Goal: Information Seeking & Learning: Learn about a topic

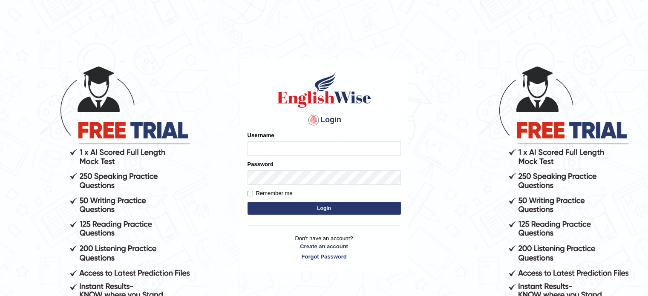
type input "Badmaarag"
click at [308, 209] on button "Login" at bounding box center [323, 208] width 153 height 13
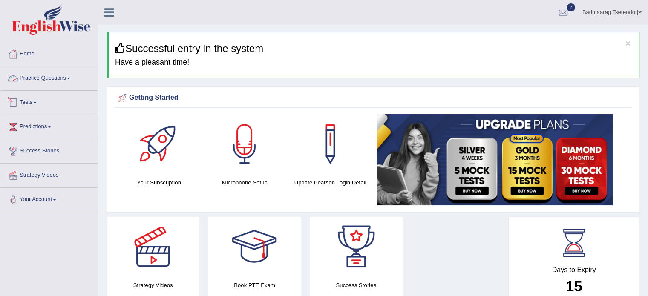
click at [59, 78] on link "Practice Questions" at bounding box center [48, 76] width 97 height 21
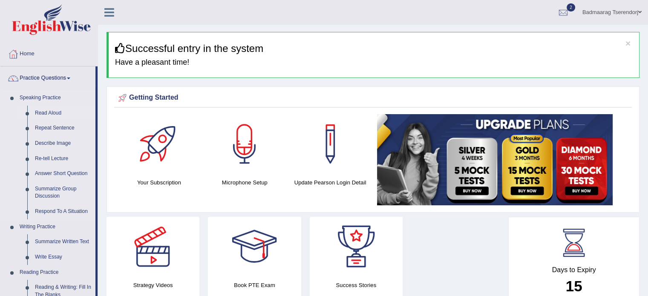
click at [55, 113] on link "Read Aloud" at bounding box center [63, 113] width 64 height 15
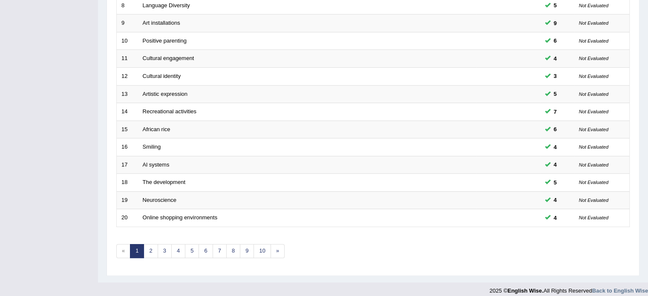
scroll to position [265, 0]
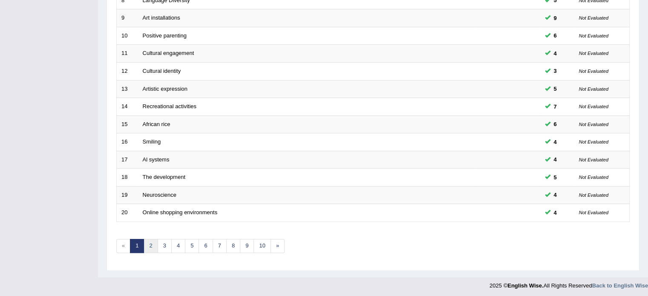
click at [150, 247] on link "2" at bounding box center [151, 246] width 14 height 14
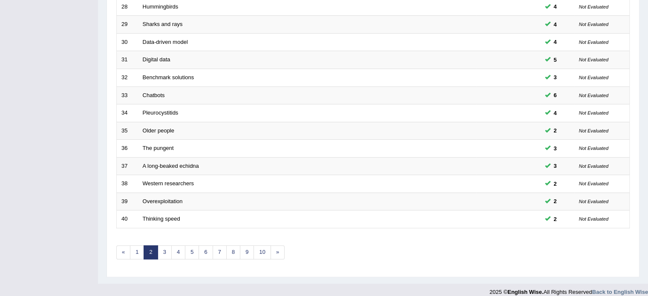
scroll to position [265, 0]
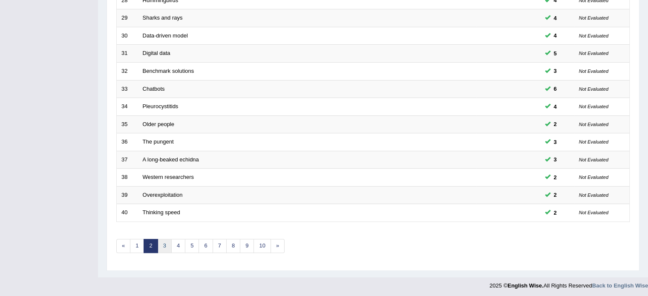
click at [162, 243] on link "3" at bounding box center [165, 246] width 14 height 14
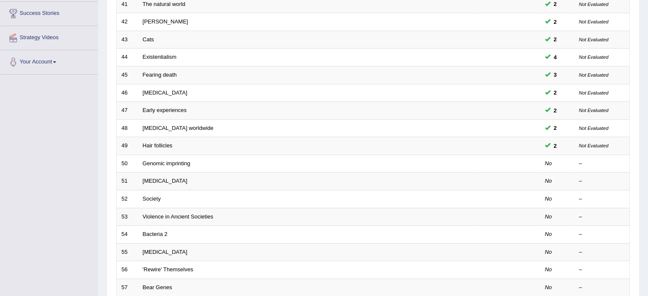
scroll to position [170, 0]
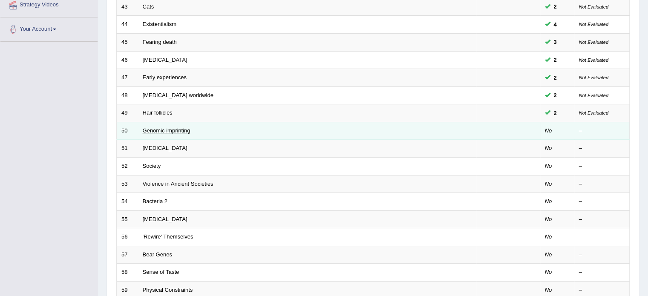
click at [184, 127] on link "Genomic imprinting" at bounding box center [167, 130] width 48 height 6
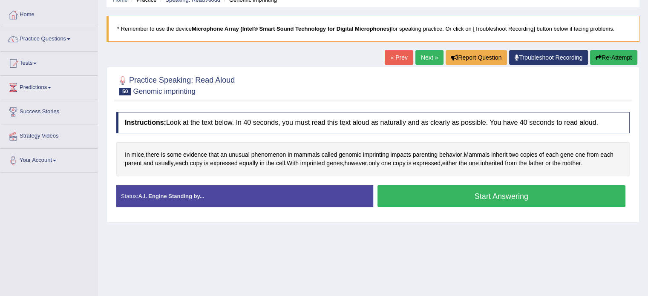
scroll to position [43, 0]
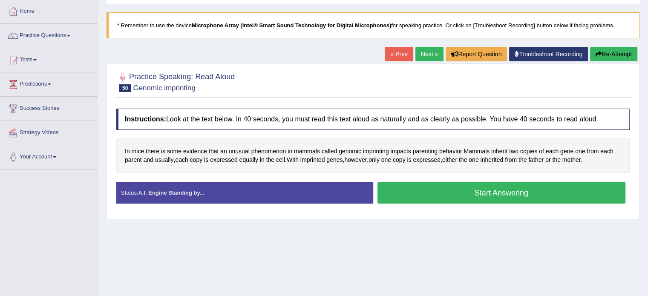
click at [505, 189] on button "Start Answering" at bounding box center [501, 193] width 248 height 22
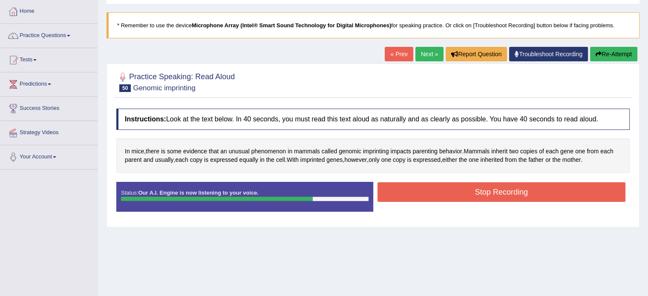
click at [525, 192] on button "Stop Recording" at bounding box center [501, 192] width 248 height 20
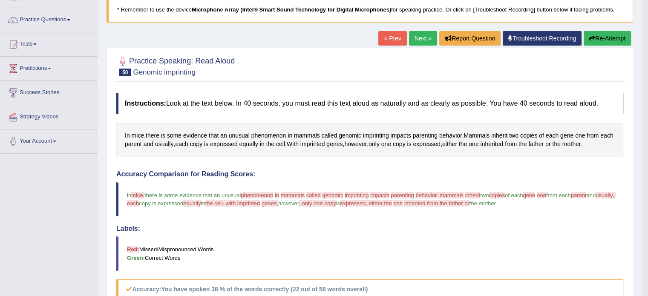
scroll to position [0, 0]
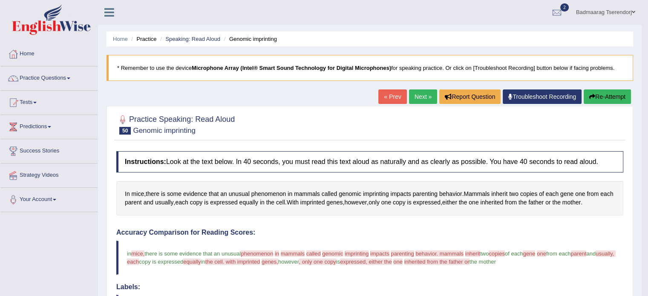
click at [612, 93] on button "Re-Attempt" at bounding box center [607, 96] width 47 height 14
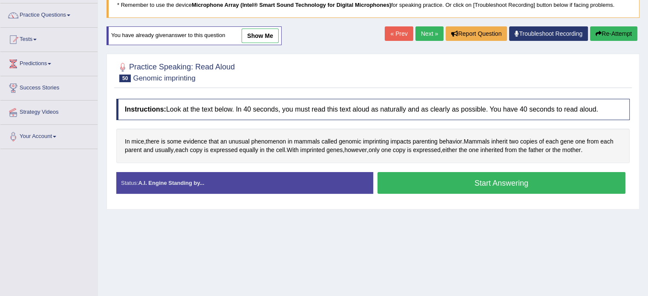
scroll to position [85, 0]
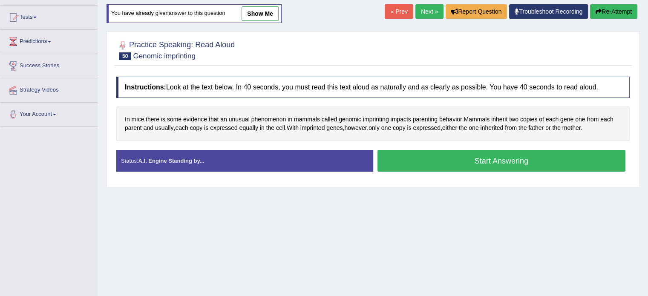
click at [594, 161] on button "Start Answering" at bounding box center [501, 161] width 248 height 22
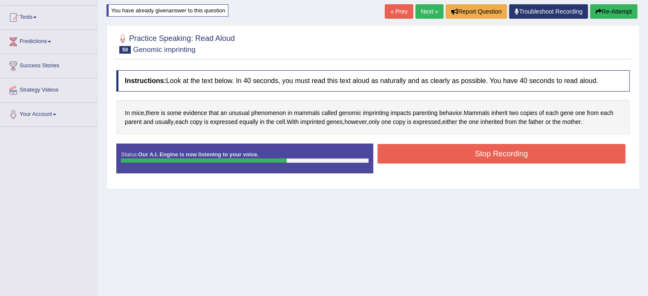
click at [573, 151] on button "Stop Recording" at bounding box center [501, 154] width 248 height 20
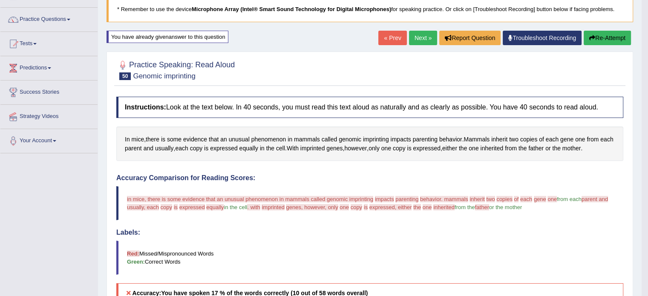
scroll to position [43, 0]
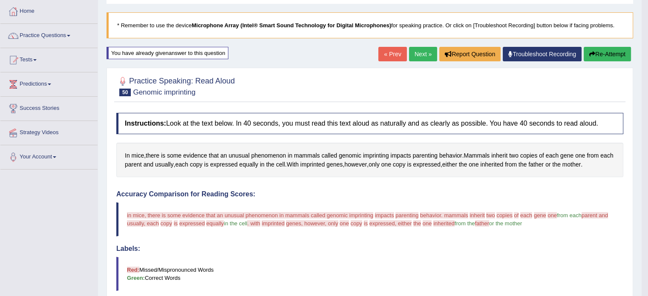
click at [612, 57] on button "Re-Attempt" at bounding box center [607, 54] width 47 height 14
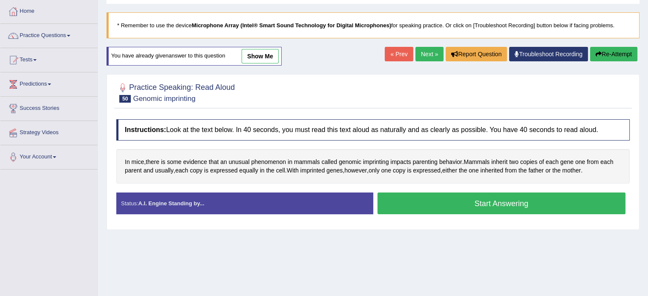
click at [585, 198] on button "Start Answering" at bounding box center [501, 204] width 248 height 22
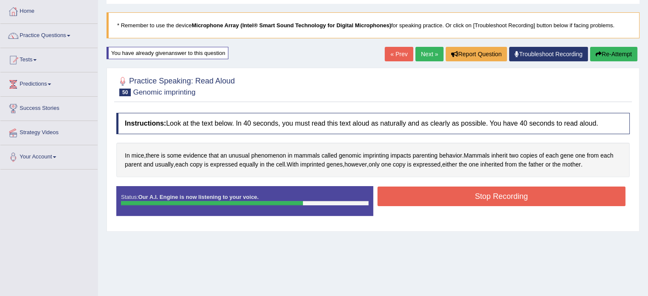
click at [585, 198] on button "Stop Recording" at bounding box center [501, 197] width 248 height 20
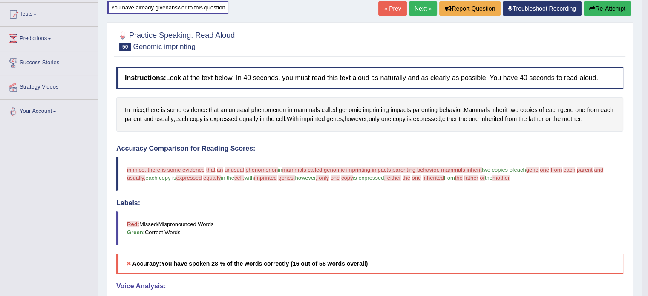
scroll to position [85, 0]
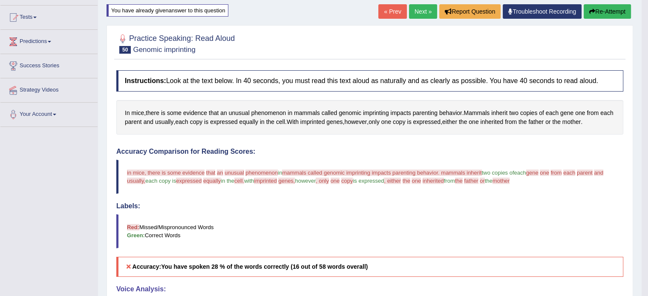
click at [604, 11] on button "Re-Attempt" at bounding box center [607, 11] width 47 height 14
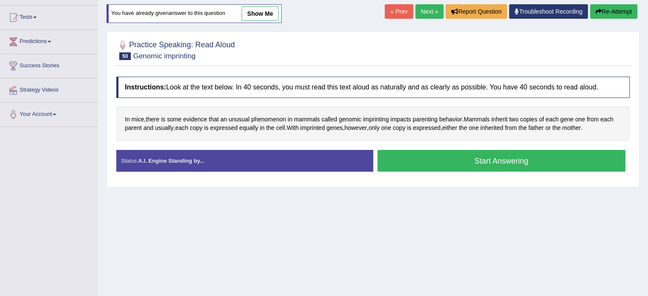
click at [528, 156] on button "Start Answering" at bounding box center [501, 161] width 248 height 22
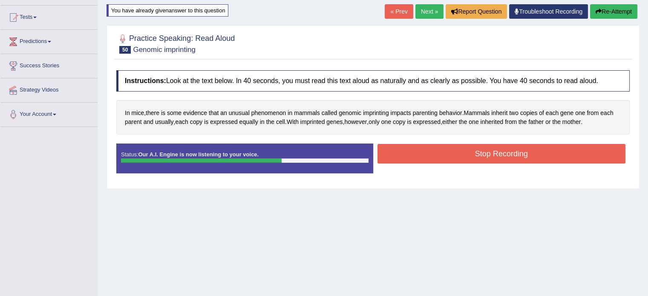
click at [541, 151] on button "Stop Recording" at bounding box center [501, 154] width 248 height 20
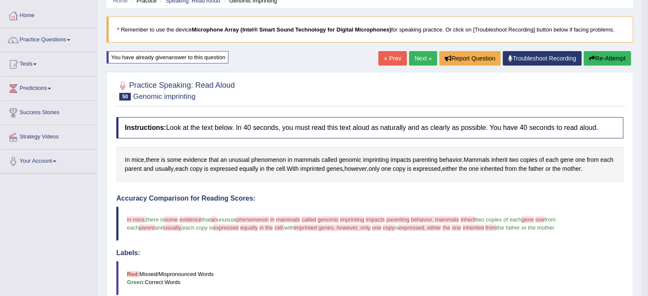
scroll to position [9, 0]
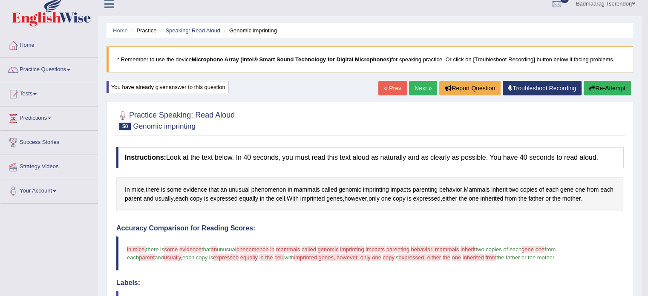
click at [607, 86] on button "Re-Attempt" at bounding box center [607, 88] width 47 height 14
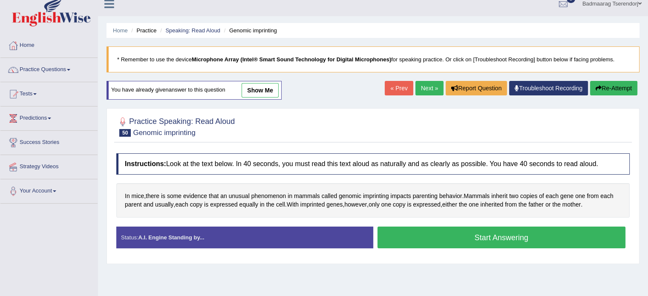
click at [545, 235] on button "Start Answering" at bounding box center [501, 238] width 248 height 22
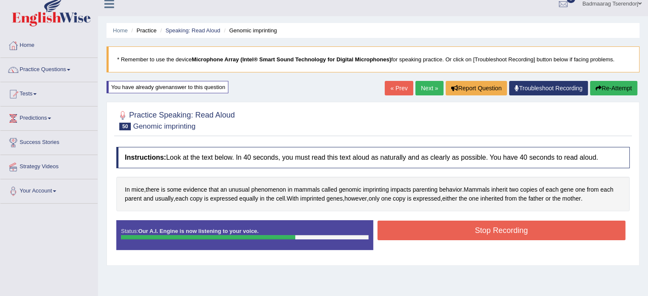
click at [553, 227] on button "Stop Recording" at bounding box center [501, 231] width 248 height 20
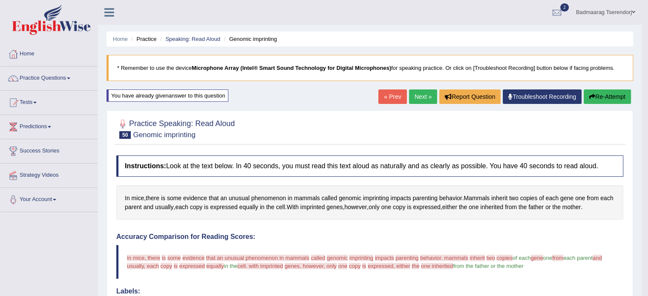
click at [616, 92] on button "Re-Attempt" at bounding box center [607, 96] width 47 height 14
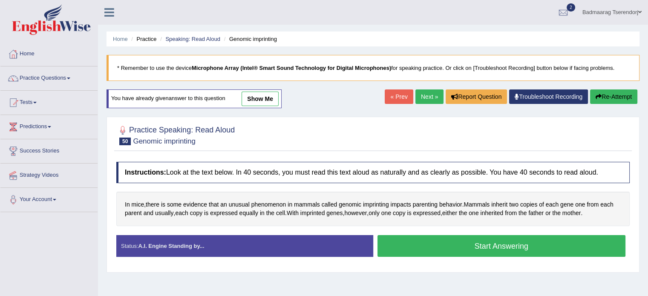
click at [533, 245] on button "Start Answering" at bounding box center [501, 246] width 248 height 22
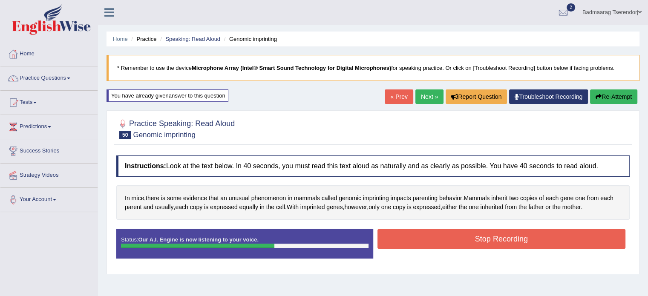
click at [545, 238] on button "Stop Recording" at bounding box center [501, 239] width 248 height 20
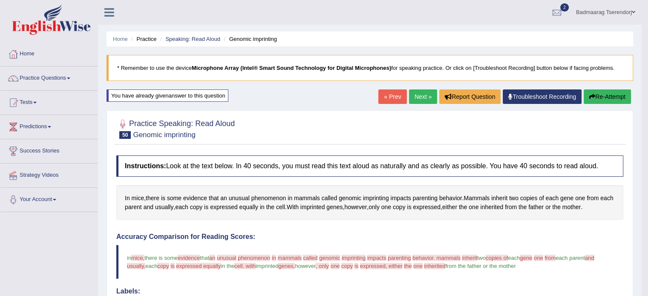
click at [421, 92] on link "Next »" at bounding box center [423, 96] width 28 height 14
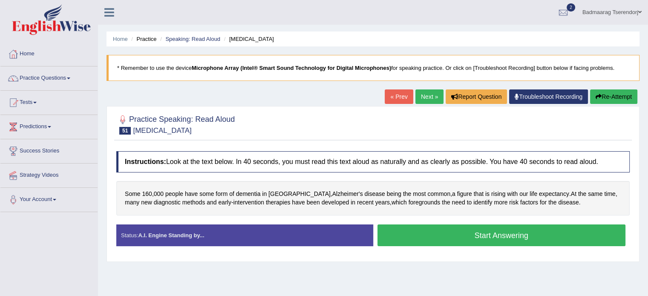
click at [557, 234] on button "Start Answering" at bounding box center [501, 235] width 248 height 22
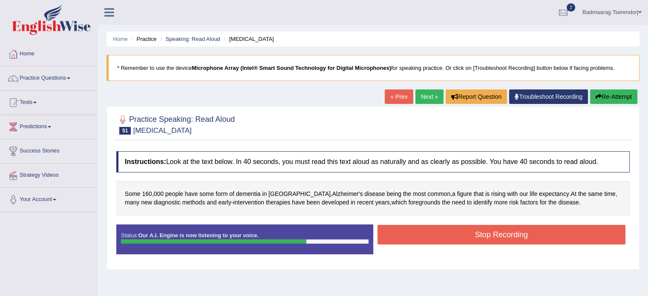
click at [559, 231] on button "Stop Recording" at bounding box center [501, 235] width 248 height 20
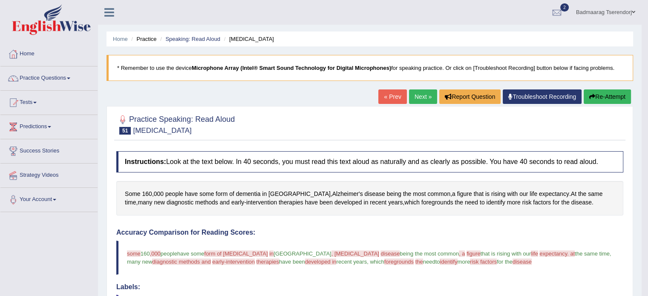
click at [609, 93] on button "Re-Attempt" at bounding box center [607, 96] width 47 height 14
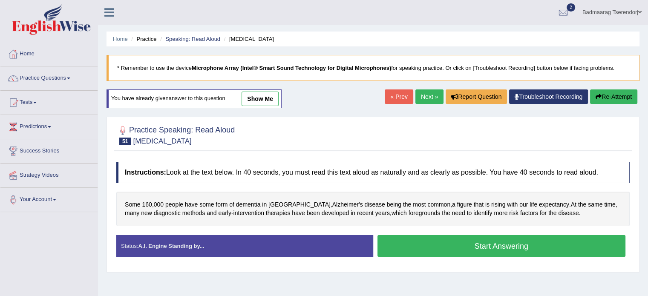
click at [579, 244] on button "Start Answering" at bounding box center [501, 246] width 248 height 22
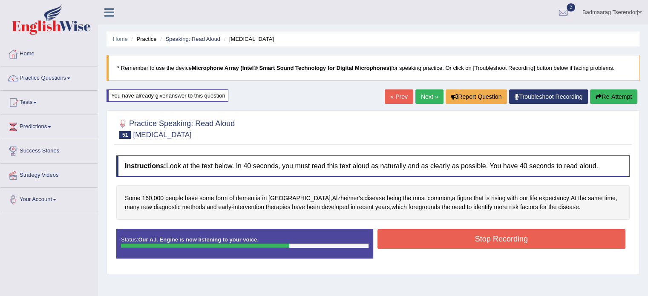
click at [584, 238] on button "Stop Recording" at bounding box center [501, 239] width 248 height 20
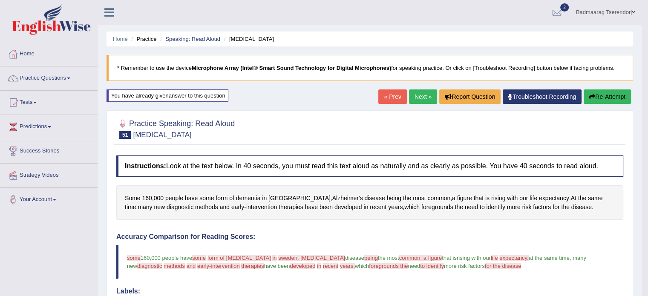
click at [615, 94] on button "Re-Attempt" at bounding box center [607, 96] width 47 height 14
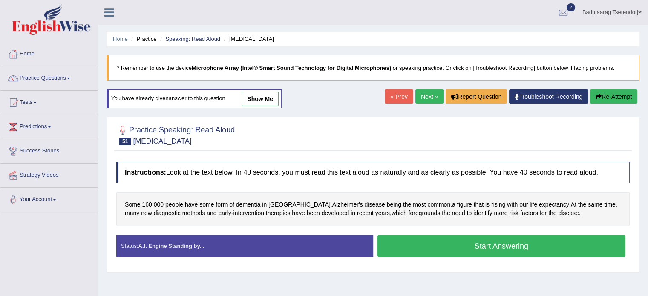
click at [569, 247] on button "Start Answering" at bounding box center [501, 246] width 248 height 22
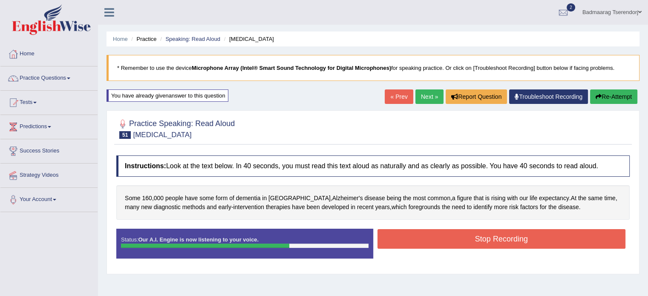
click at [569, 234] on button "Stop Recording" at bounding box center [501, 239] width 248 height 20
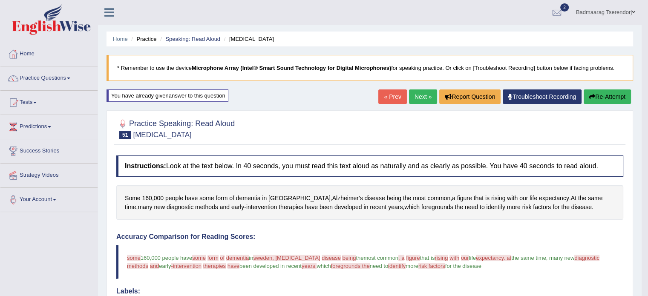
click at [422, 92] on link "Next »" at bounding box center [423, 96] width 28 height 14
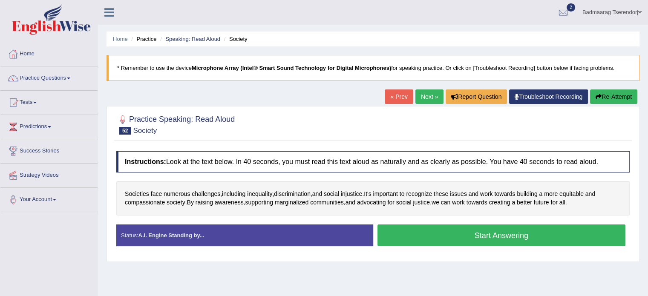
click at [466, 230] on button "Start Answering" at bounding box center [501, 235] width 248 height 22
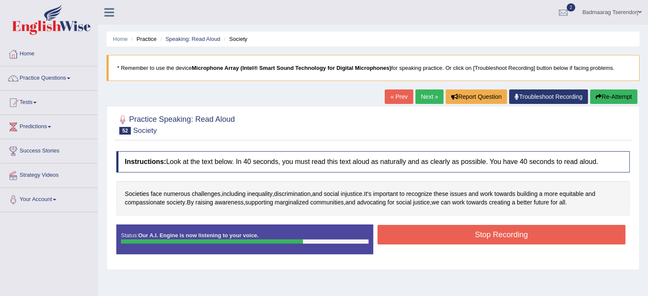
click at [466, 230] on button "Stop Recording" at bounding box center [501, 235] width 248 height 20
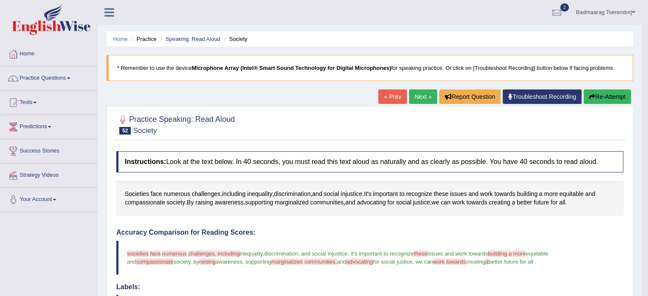
click at [604, 96] on button "Re-Attempt" at bounding box center [607, 96] width 47 height 14
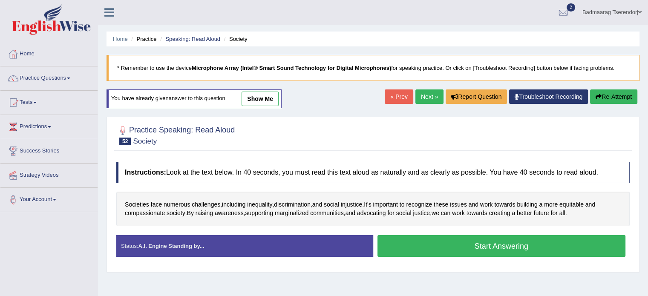
click at [581, 247] on button "Start Answering" at bounding box center [501, 246] width 248 height 22
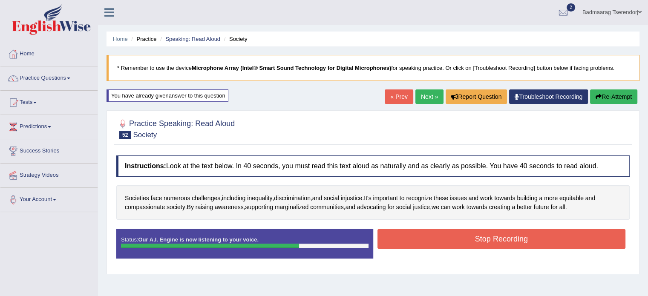
click at [581, 237] on button "Stop Recording" at bounding box center [501, 239] width 248 height 20
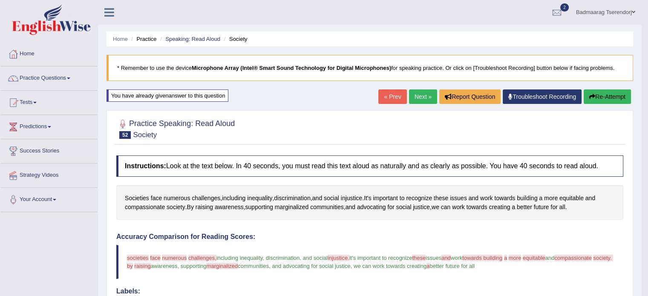
click at [608, 98] on button "Re-Attempt" at bounding box center [607, 96] width 47 height 14
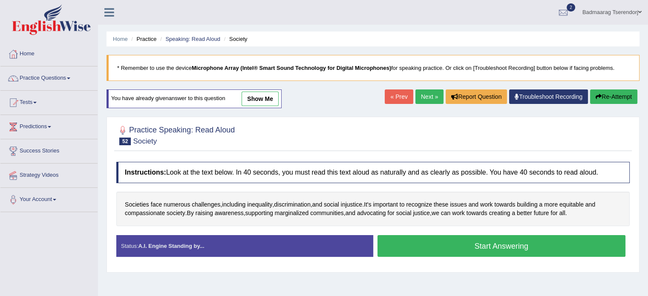
click at [584, 241] on button "Start Answering" at bounding box center [501, 246] width 248 height 22
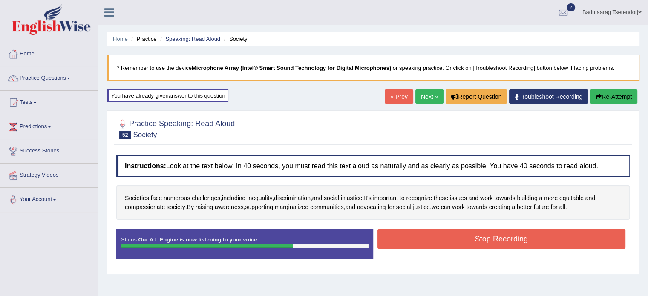
click at [584, 241] on button "Stop Recording" at bounding box center [501, 239] width 248 height 20
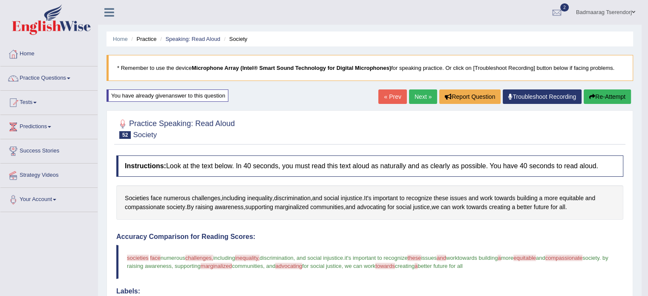
click at [421, 96] on link "Next »" at bounding box center [423, 96] width 28 height 14
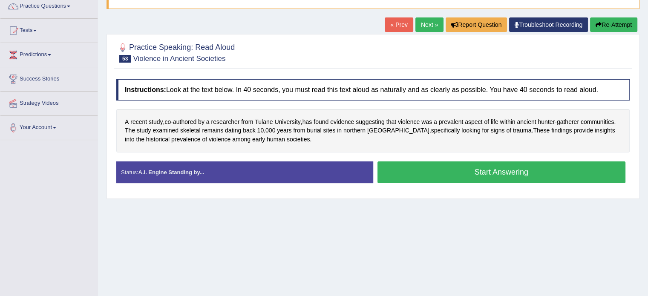
scroll to position [85, 0]
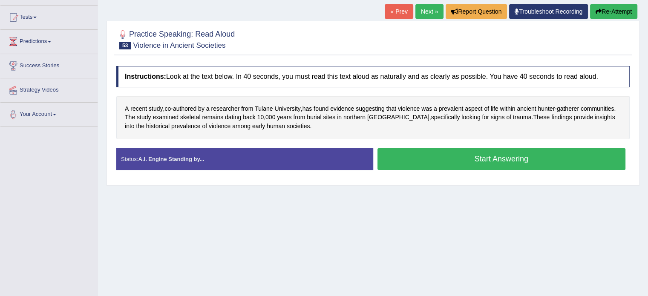
click at [461, 161] on button "Start Answering" at bounding box center [501, 159] width 248 height 22
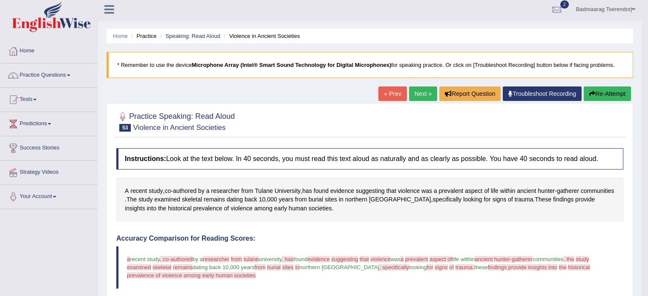
scroll to position [0, 0]
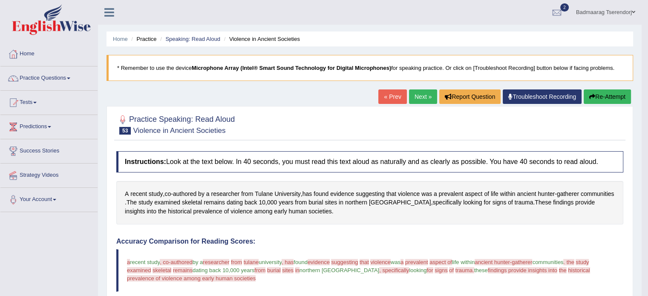
click at [620, 95] on button "Re-Attempt" at bounding box center [607, 96] width 47 height 14
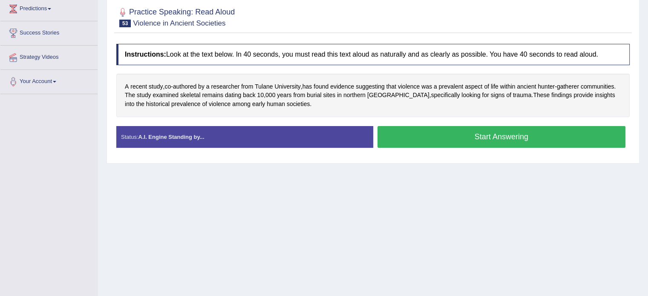
scroll to position [128, 0]
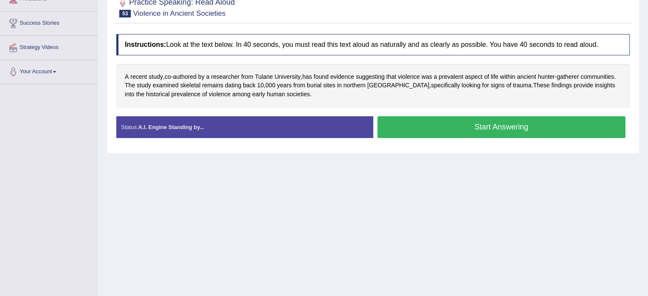
click at [545, 129] on button "Start Answering" at bounding box center [501, 127] width 248 height 22
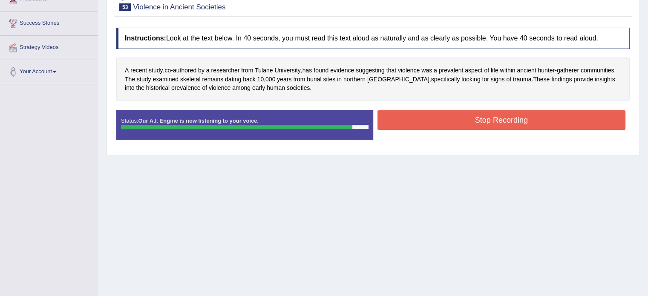
click at [460, 120] on button "Stop Recording" at bounding box center [501, 120] width 248 height 20
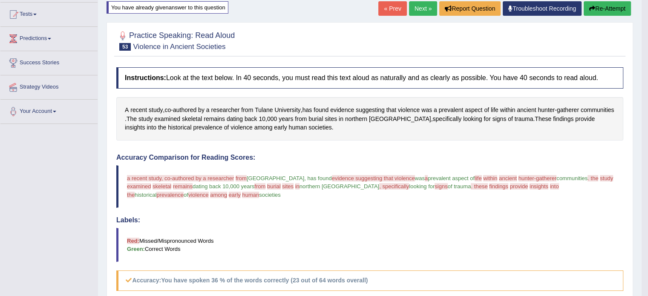
scroll to position [26, 0]
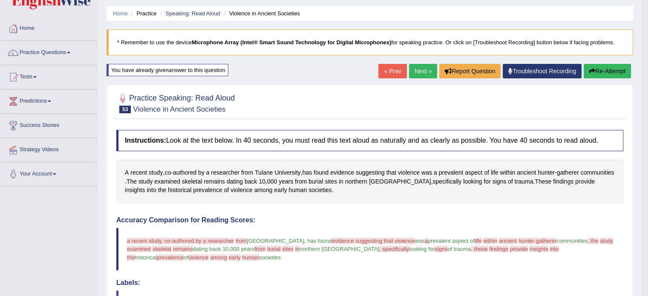
click at [608, 70] on button "Re-Attempt" at bounding box center [607, 71] width 47 height 14
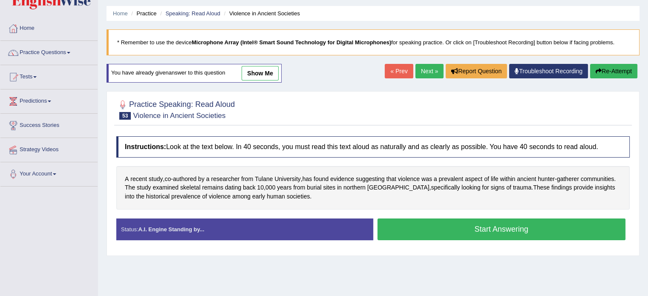
click at [461, 226] on button "Start Answering" at bounding box center [501, 229] width 248 height 22
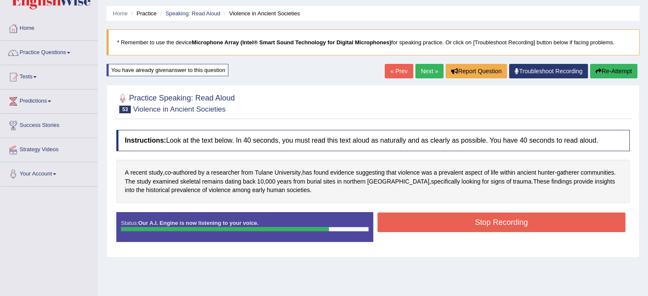
click at [450, 223] on button "Stop Recording" at bounding box center [501, 223] width 248 height 20
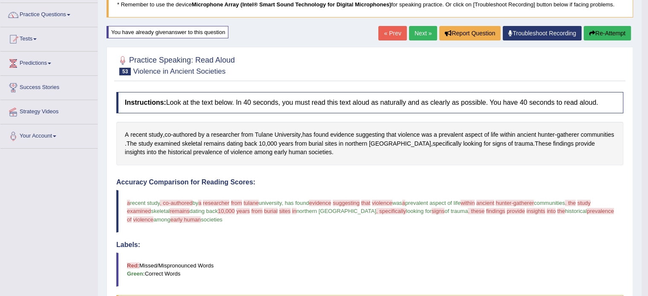
scroll to position [26, 0]
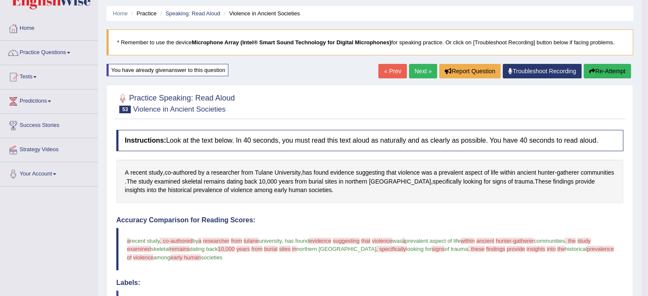
click at [421, 68] on link "Next »" at bounding box center [423, 71] width 28 height 14
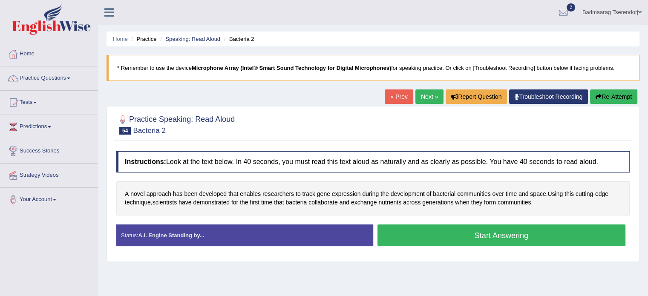
click at [430, 231] on button "Start Answering" at bounding box center [501, 235] width 248 height 22
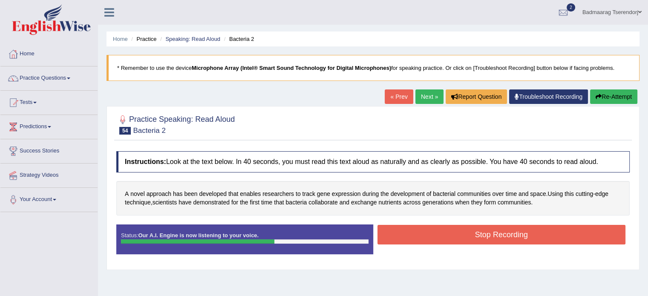
click at [443, 235] on button "Stop Recording" at bounding box center [501, 235] width 248 height 20
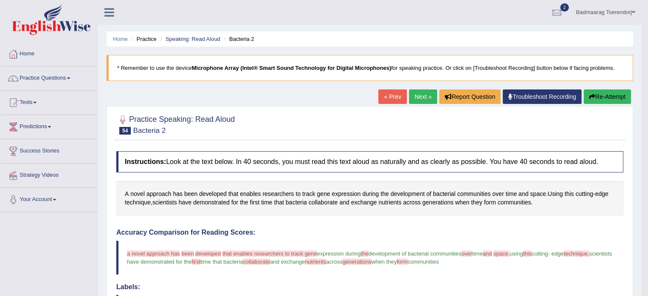
click at [603, 98] on button "Re-Attempt" at bounding box center [607, 96] width 47 height 14
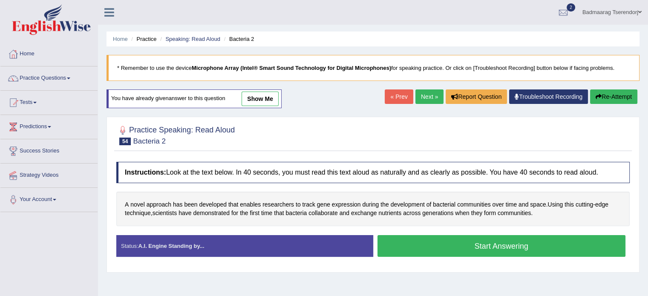
click at [464, 241] on button "Start Answering" at bounding box center [501, 246] width 248 height 22
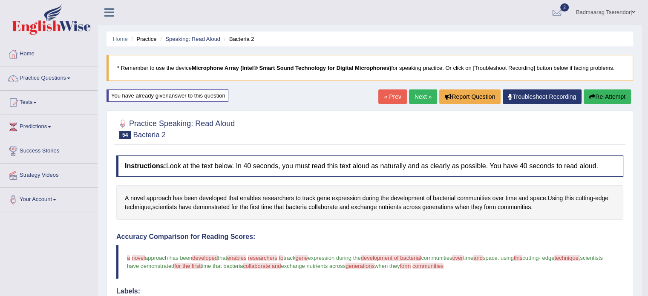
click at [417, 96] on link "Next »" at bounding box center [423, 96] width 28 height 14
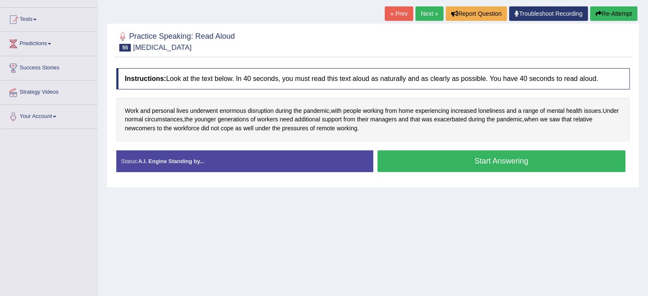
scroll to position [85, 0]
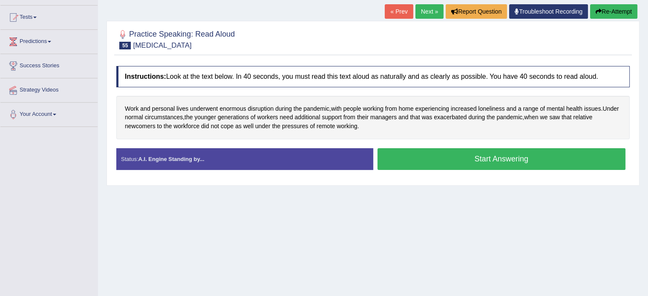
click at [434, 158] on button "Start Answering" at bounding box center [501, 159] width 248 height 22
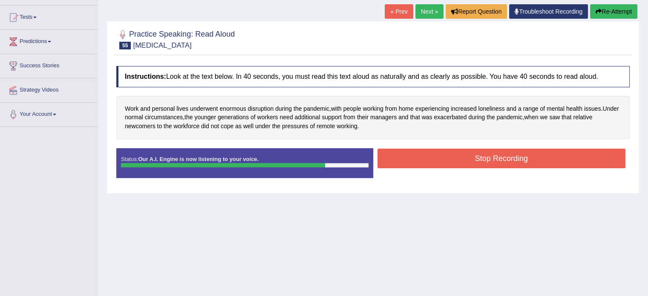
click at [413, 152] on button "Stop Recording" at bounding box center [501, 159] width 248 height 20
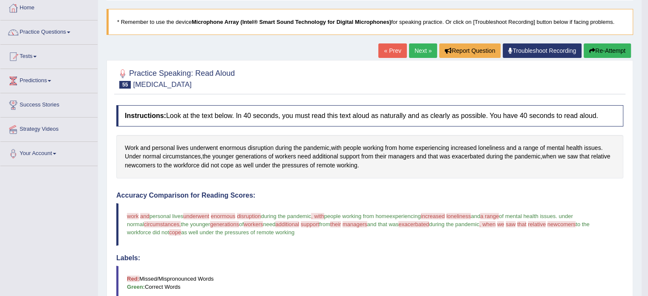
scroll to position [43, 0]
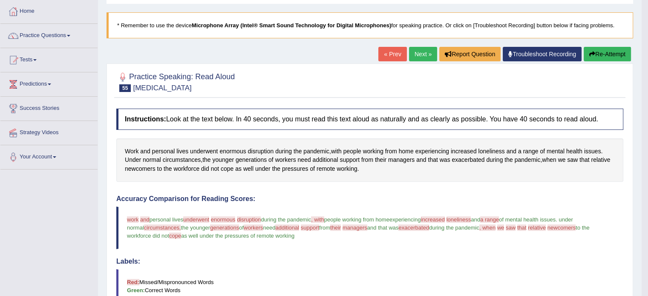
click at [605, 54] on button "Re-Attempt" at bounding box center [607, 54] width 47 height 14
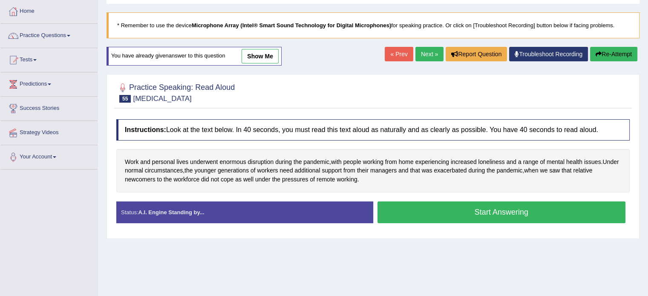
click at [453, 208] on button "Start Answering" at bounding box center [501, 212] width 248 height 22
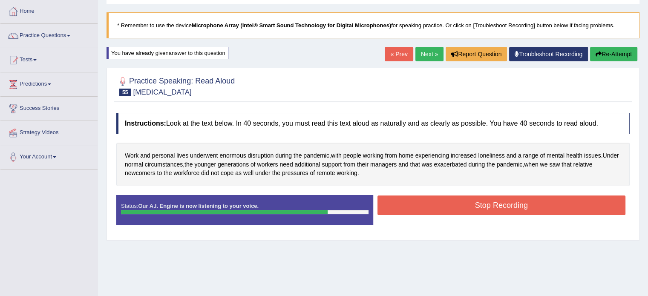
click at [441, 202] on button "Stop Recording" at bounding box center [501, 205] width 248 height 20
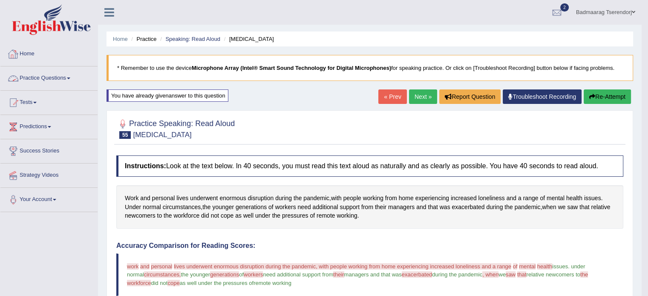
click at [68, 76] on link "Practice Questions" at bounding box center [48, 76] width 97 height 21
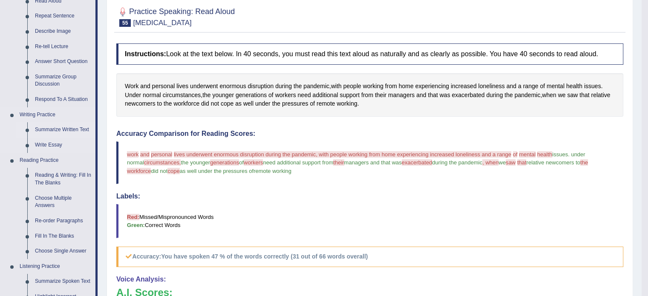
scroll to position [213, 0]
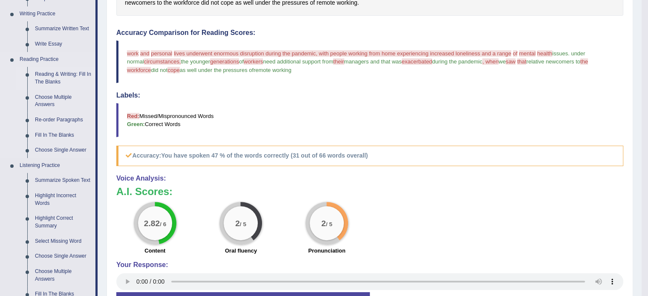
click at [65, 73] on link "Reading & Writing: Fill In The Blanks" at bounding box center [63, 78] width 64 height 23
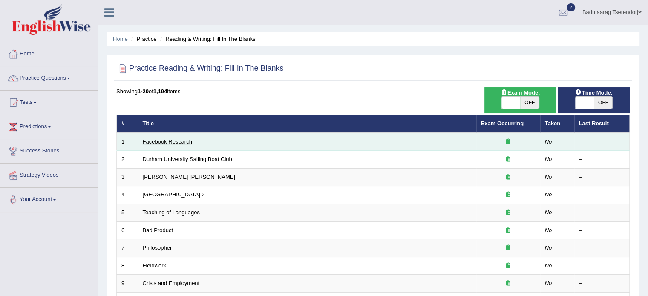
click at [177, 139] on link "Facebook Research" at bounding box center [167, 141] width 49 height 6
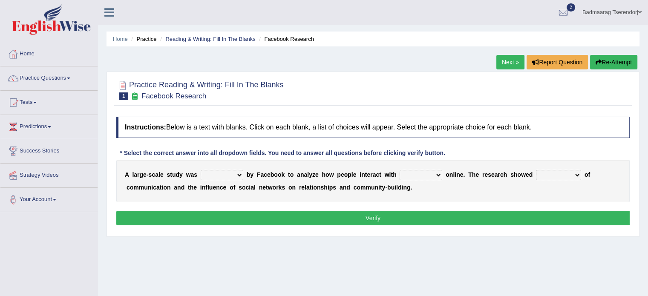
click at [236, 173] on select "surveyed had asked made" at bounding box center [222, 175] width 43 height 10
select select "asked"
click at [201, 170] on select "surveyed had asked made" at bounding box center [222, 175] width 43 height 10
click at [439, 172] on select "together all each other another" at bounding box center [421, 175] width 43 height 10
select select "all"
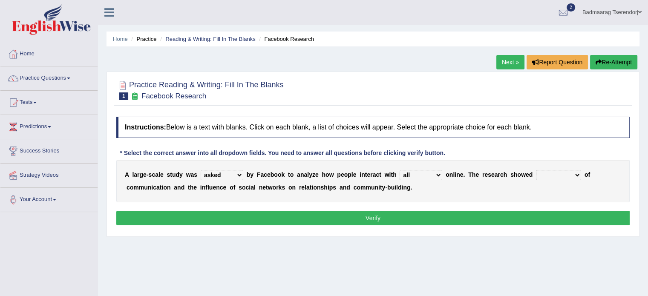
click at [400, 170] on select "together all each other another" at bounding box center [421, 175] width 43 height 10
click at [574, 173] on select "advantages standards fellowships patterns" at bounding box center [558, 175] width 45 height 10
select select "standards"
click at [536, 170] on select "advantages standards fellowships patterns" at bounding box center [558, 175] width 45 height 10
click at [418, 213] on button "Verify" at bounding box center [372, 218] width 513 height 14
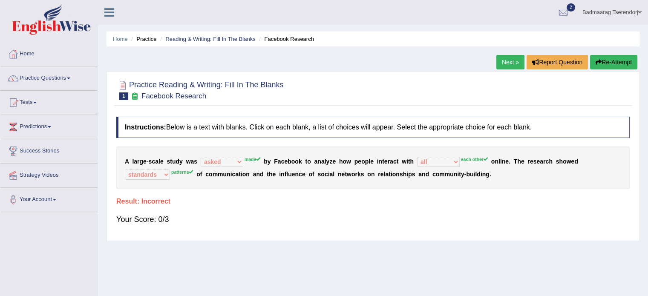
click at [616, 57] on button "Re-Attempt" at bounding box center [613, 62] width 47 height 14
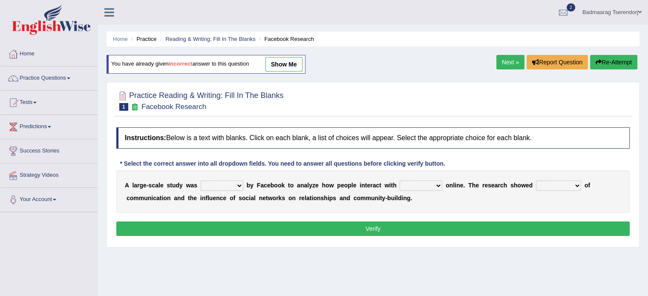
click at [239, 182] on select "surveyed had asked made" at bounding box center [222, 186] width 43 height 10
select select "made"
click at [201, 181] on select "surveyed had asked made" at bounding box center [222, 186] width 43 height 10
click at [438, 185] on select "together all each other another" at bounding box center [421, 186] width 43 height 10
select select "each other"
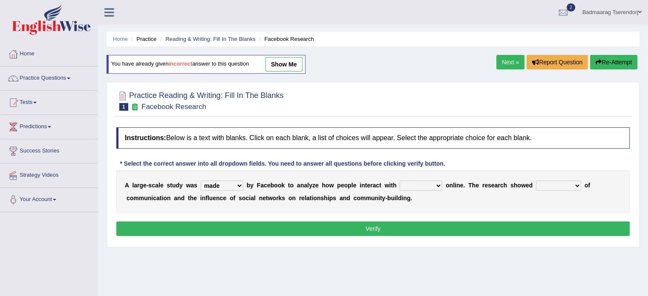
click at [400, 181] on select "together all each other another" at bounding box center [421, 186] width 43 height 10
click at [579, 184] on select "advantages standards fellowships patterns" at bounding box center [558, 186] width 45 height 10
select select "advantages"
click at [536, 181] on select "advantages standards fellowships patterns" at bounding box center [558, 186] width 45 height 10
click at [568, 225] on button "Verify" at bounding box center [372, 228] width 513 height 14
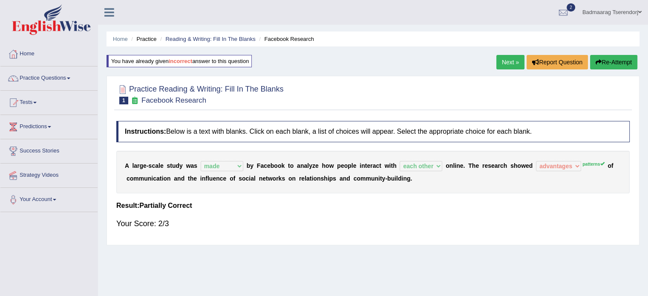
click at [624, 59] on button "Re-Attempt" at bounding box center [613, 62] width 47 height 14
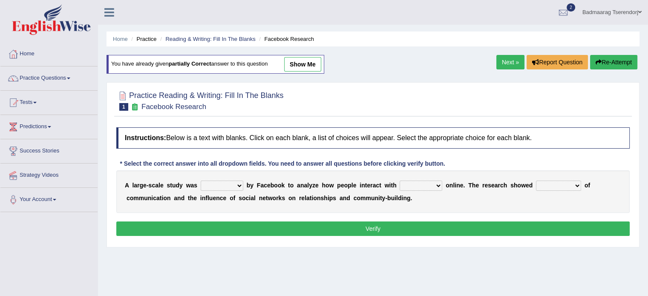
click at [239, 187] on select "surveyed had asked made" at bounding box center [222, 186] width 43 height 10
select select "made"
click at [201, 181] on select "surveyed had asked made" at bounding box center [222, 186] width 43 height 10
click at [444, 184] on b at bounding box center [443, 185] width 3 height 7
click at [436, 183] on select "together all each other another" at bounding box center [421, 186] width 43 height 10
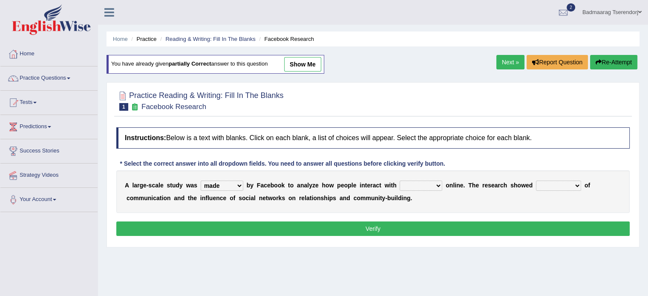
select select "each other"
click at [400, 181] on select "together all each other another" at bounding box center [421, 186] width 43 height 10
click at [578, 184] on select "advantages standards fellowships patterns" at bounding box center [558, 186] width 45 height 10
select select "patterns"
click at [536, 181] on select "advantages standards fellowships patterns" at bounding box center [558, 186] width 45 height 10
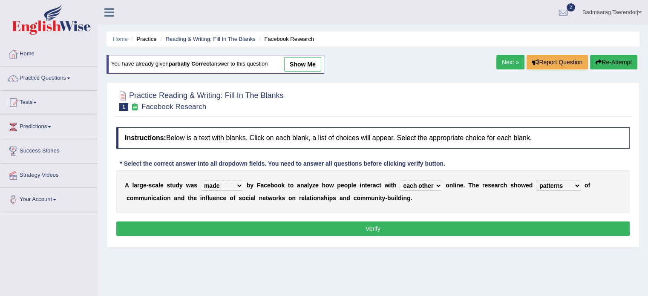
click at [543, 224] on button "Verify" at bounding box center [372, 228] width 513 height 14
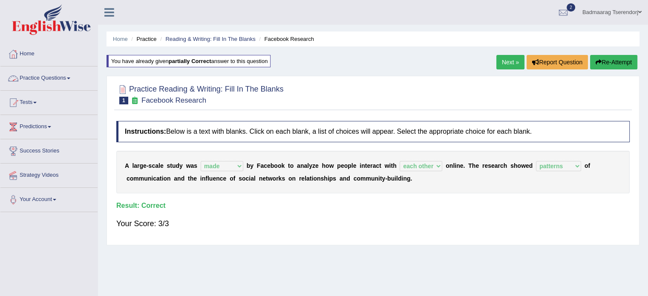
click at [63, 78] on link "Practice Questions" at bounding box center [48, 76] width 97 height 21
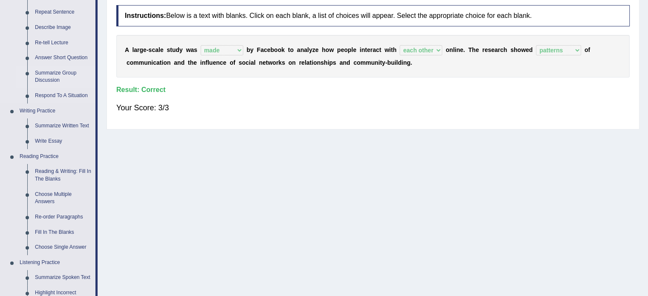
scroll to position [128, 0]
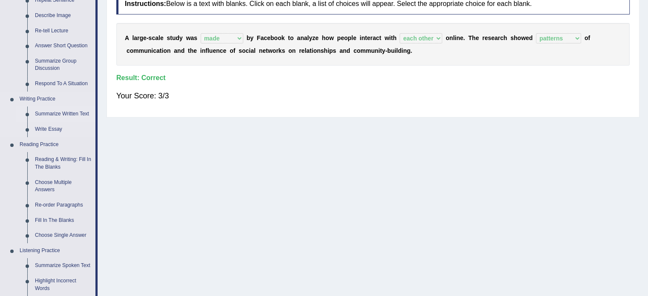
click at [66, 113] on link "Summarize Written Text" at bounding box center [63, 113] width 64 height 15
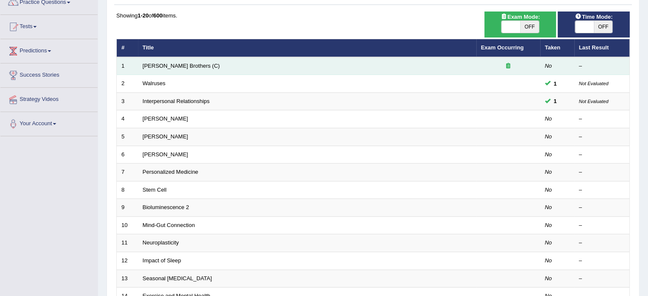
scroll to position [85, 0]
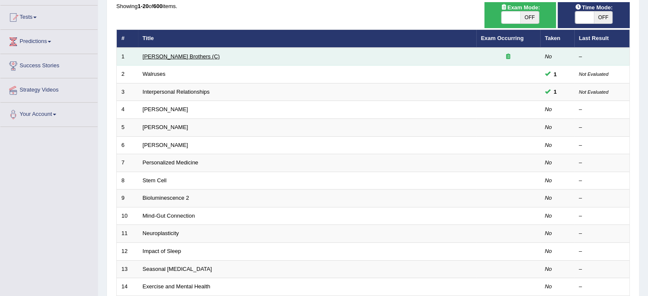
click at [163, 54] on link "[PERSON_NAME] Brothers (C)" at bounding box center [181, 56] width 77 height 6
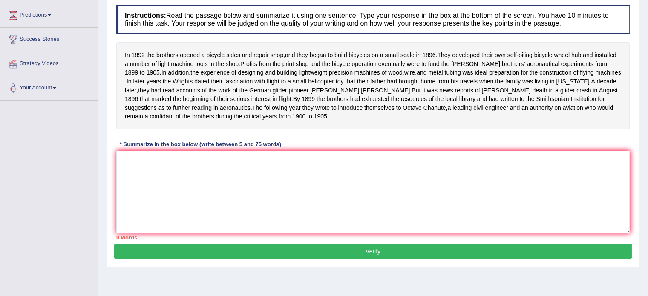
scroll to position [109, 0]
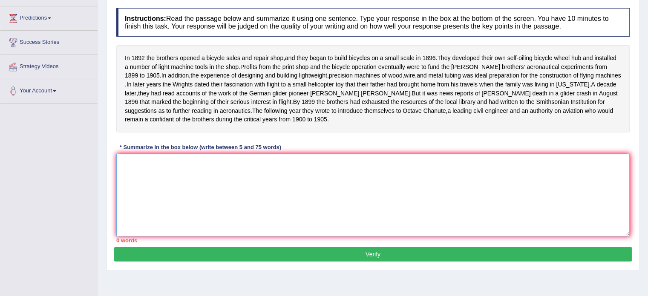
click at [191, 174] on textarea at bounding box center [372, 195] width 513 height 83
click at [255, 187] on textarea "To enrich screen reader interactions, please activate Accessibility in Grammarl…" at bounding box center [372, 195] width 513 height 83
type textarea "i"
type textarea "I"
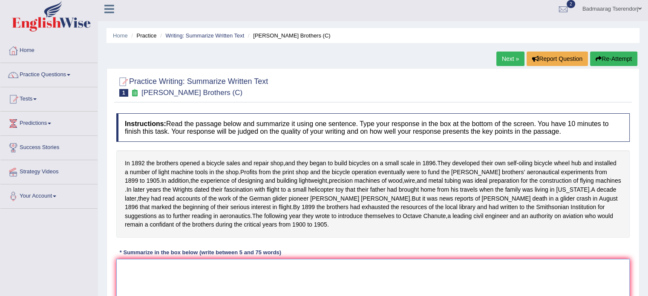
scroll to position [0, 0]
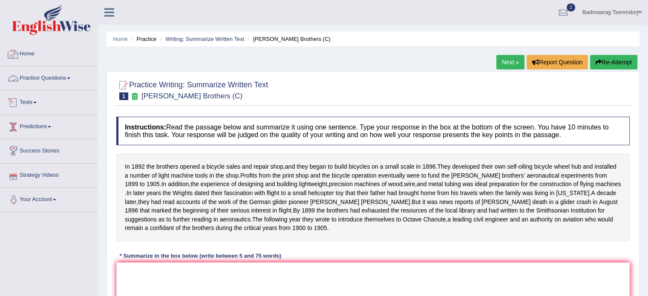
click at [53, 77] on link "Practice Questions" at bounding box center [48, 76] width 97 height 21
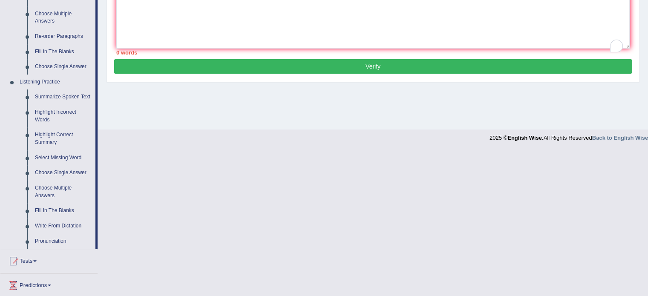
scroll to position [298, 0]
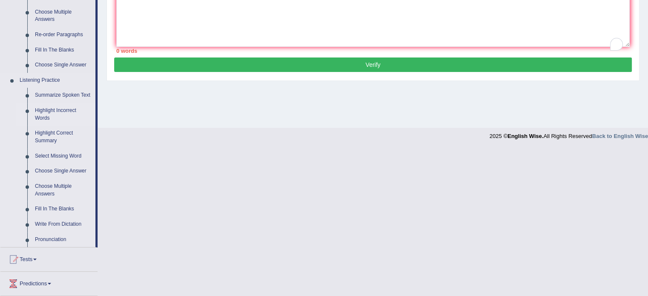
click at [49, 110] on link "Highlight Incorrect Words" at bounding box center [63, 114] width 64 height 23
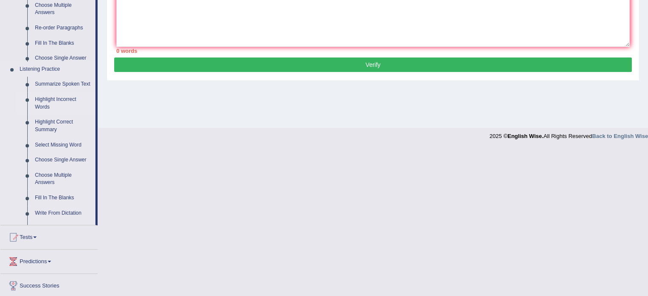
scroll to position [151, 0]
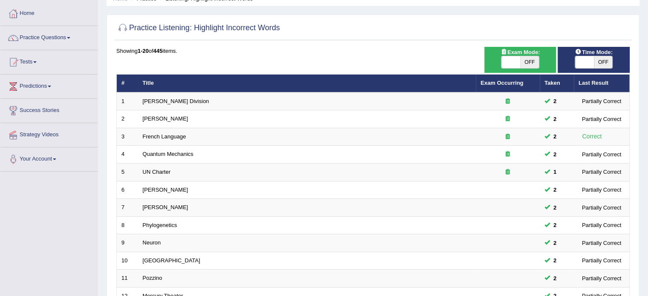
scroll to position [43, 0]
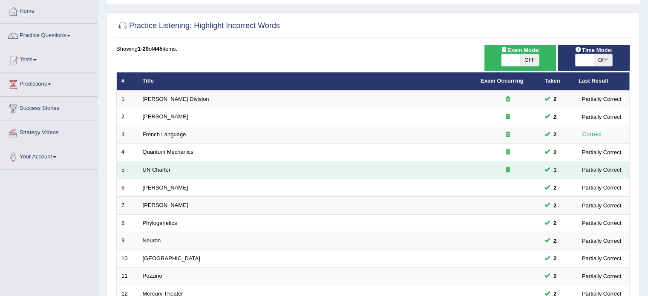
click at [155, 164] on td "UN Charter" at bounding box center [307, 170] width 338 height 18
click at [153, 167] on link "UN Charter" at bounding box center [157, 170] width 28 height 6
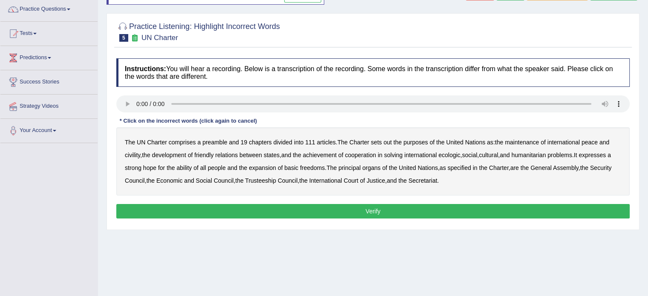
scroll to position [85, 0]
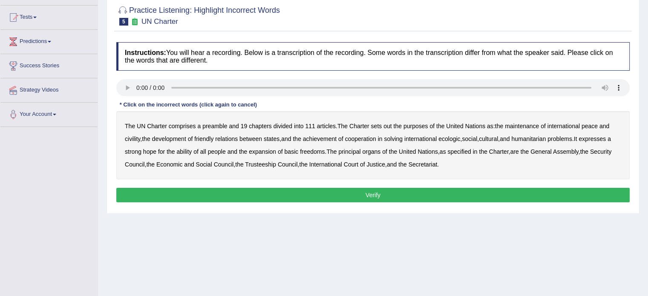
click at [134, 137] on b "civility" at bounding box center [132, 138] width 15 height 7
click at [460, 136] on b "ecologic" at bounding box center [449, 138] width 22 height 7
click at [186, 149] on b "ability" at bounding box center [183, 151] width 15 height 7
click at [446, 192] on button "Verify" at bounding box center [372, 195] width 513 height 14
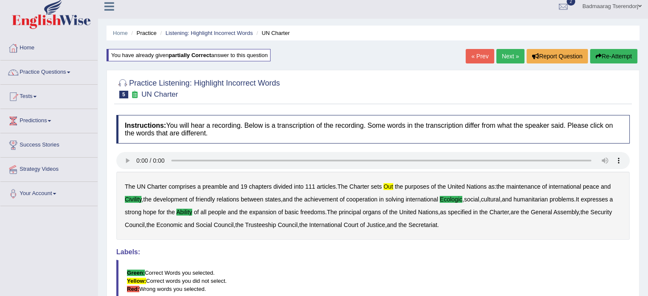
scroll to position [0, 0]
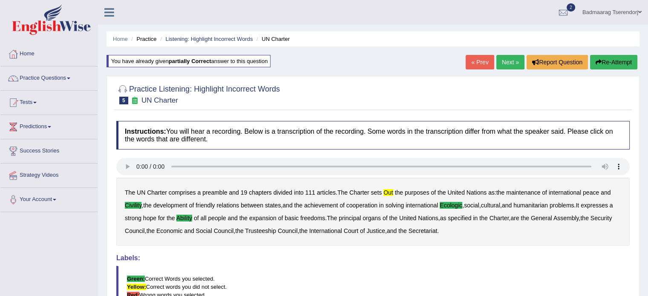
click at [506, 62] on link "Next »" at bounding box center [510, 62] width 28 height 14
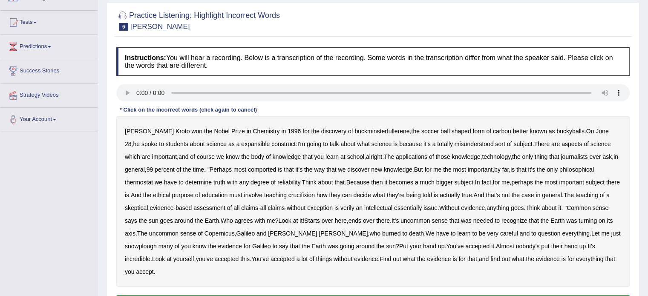
scroll to position [85, 0]
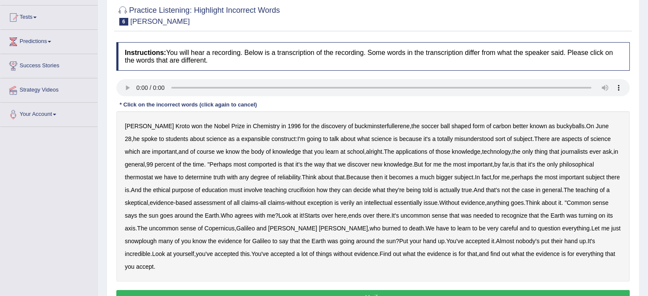
click at [241, 139] on b "expansible" at bounding box center [255, 138] width 29 height 7
click at [264, 161] on b "comported" at bounding box center [262, 164] width 28 height 7
click at [315, 187] on b "crucifixion" at bounding box center [301, 190] width 26 height 7
click at [135, 238] on b "snowplough" at bounding box center [141, 241] width 32 height 7
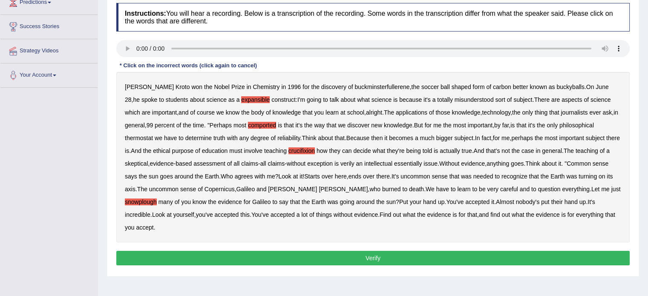
scroll to position [128, 0]
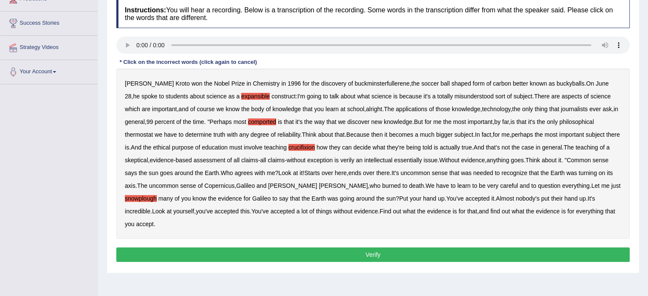
click at [326, 251] on button "Verify" at bounding box center [372, 254] width 513 height 14
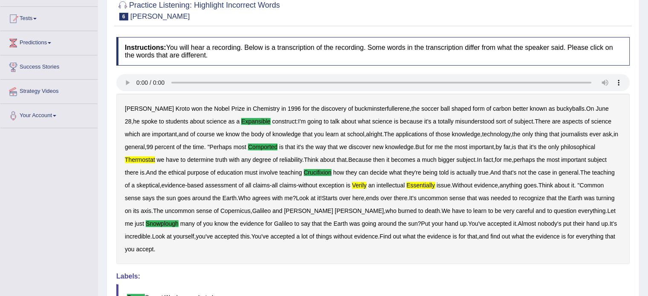
scroll to position [43, 0]
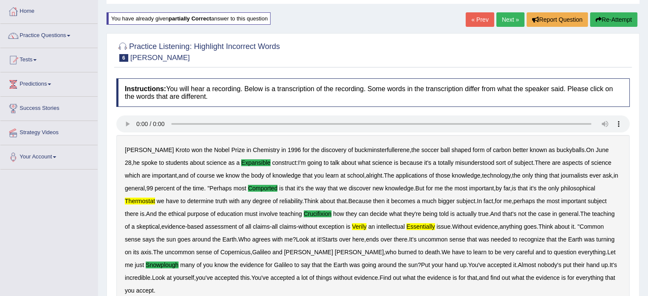
click at [506, 20] on link "Next »" at bounding box center [510, 19] width 28 height 14
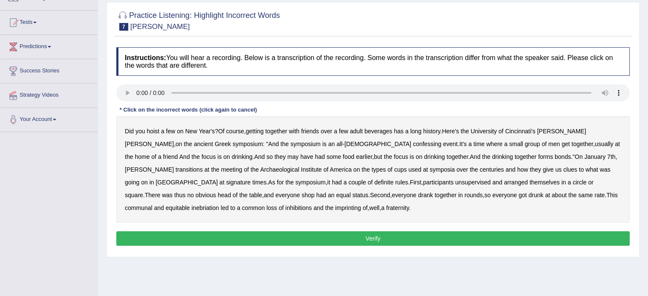
scroll to position [85, 0]
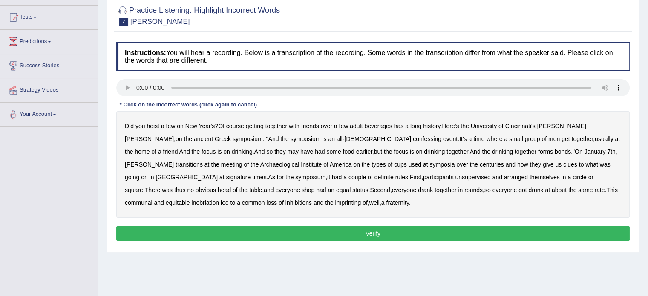
click at [413, 137] on b "confessing" at bounding box center [427, 138] width 29 height 7
click at [251, 174] on b "signature" at bounding box center [238, 177] width 25 height 7
click at [335, 200] on b "imprinting" at bounding box center [348, 202] width 26 height 7
click at [290, 230] on button "Verify" at bounding box center [372, 233] width 513 height 14
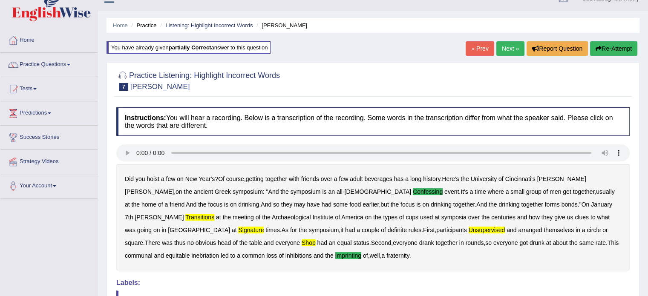
scroll to position [0, 0]
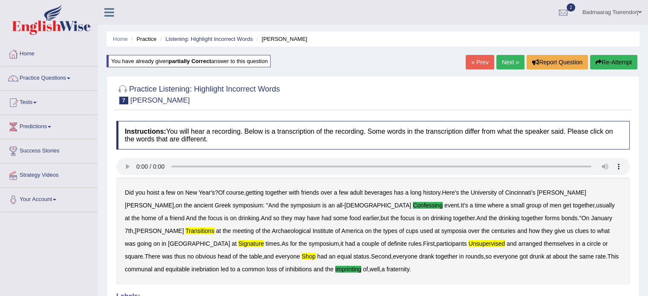
click at [29, 53] on link "Home" at bounding box center [48, 52] width 97 height 21
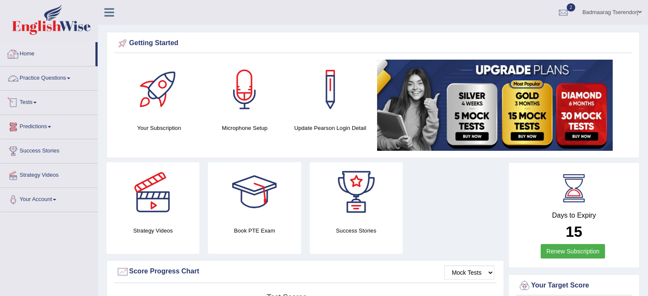
click at [29, 51] on link "Home" at bounding box center [47, 52] width 95 height 21
